Goal: Information Seeking & Learning: Stay updated

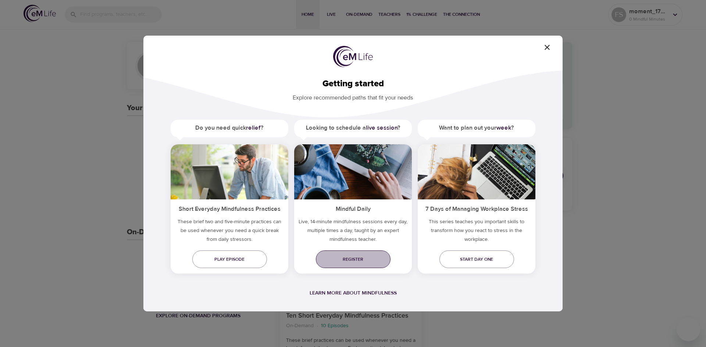
click at [357, 259] on span "Register" at bounding box center [353, 260] width 63 height 8
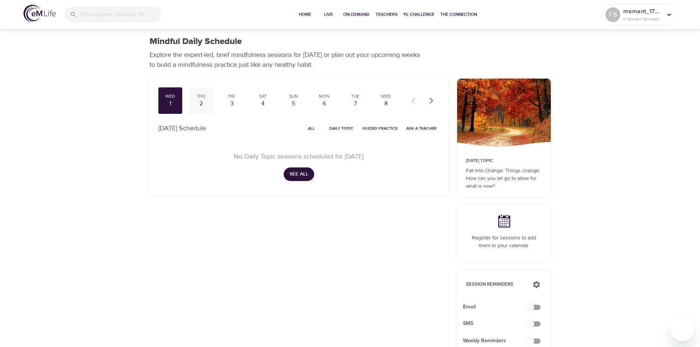
click at [200, 104] on div "2" at bounding box center [201, 104] width 18 height 8
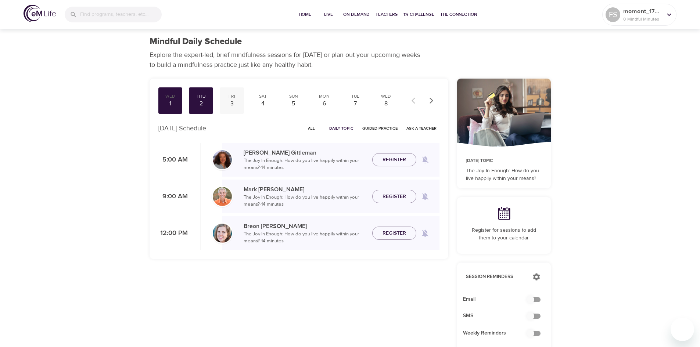
click at [230, 103] on div "3" at bounding box center [232, 104] width 18 height 8
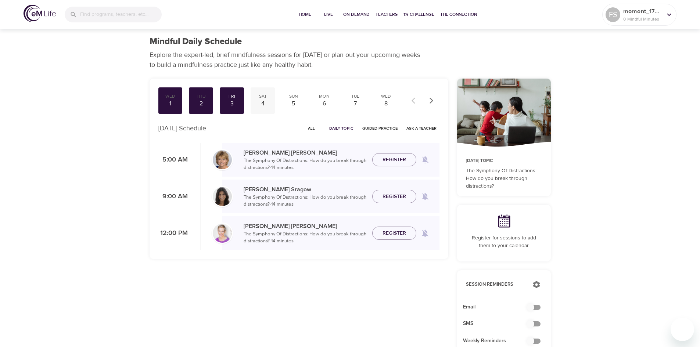
click at [259, 101] on div "4" at bounding box center [263, 104] width 18 height 8
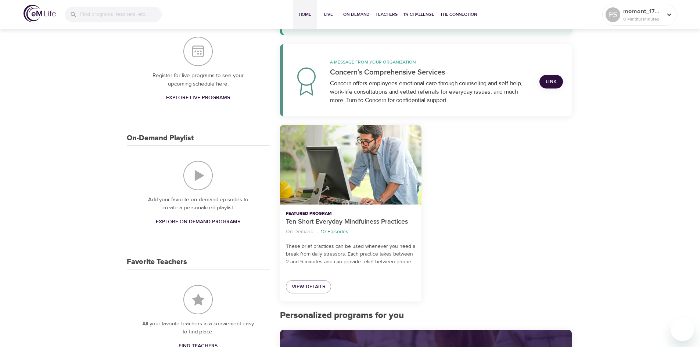
scroll to position [92, 0]
